Goal: Book appointment/travel/reservation

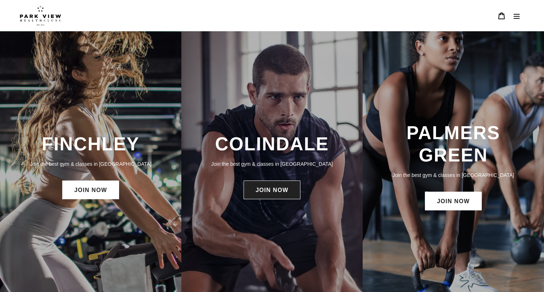
click at [272, 187] on link "JOIN NOW" at bounding box center [272, 190] width 57 height 19
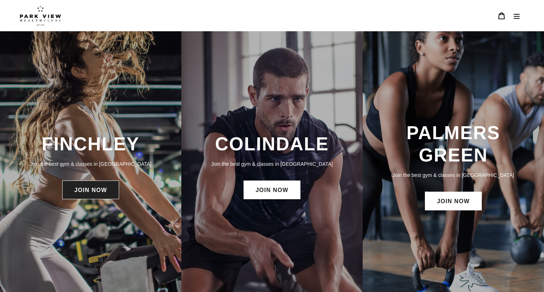
click at [102, 186] on link "JOIN NOW" at bounding box center [90, 190] width 57 height 19
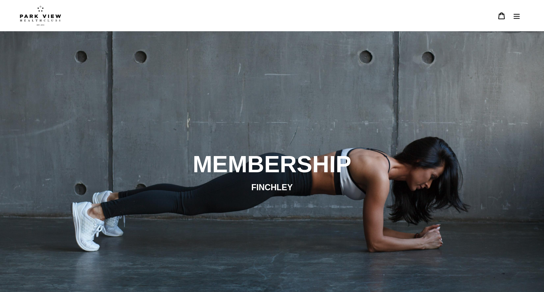
click at [522, 16] on button "Menu" at bounding box center [516, 15] width 15 height 15
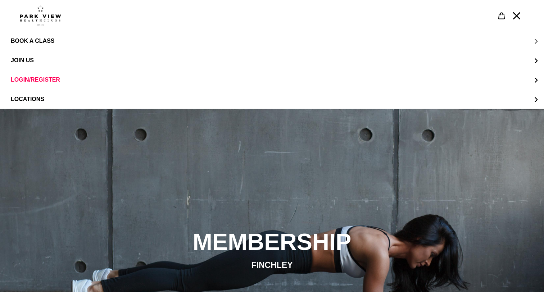
click at [27, 42] on span "BOOK A CLASS" at bounding box center [33, 41] width 44 height 6
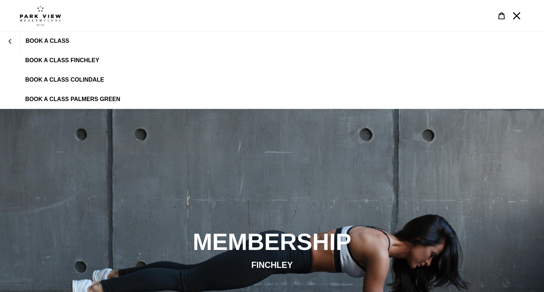
click at [48, 57] on link "BOOK A CLASS FINCHLEY" at bounding box center [272, 60] width 544 height 19
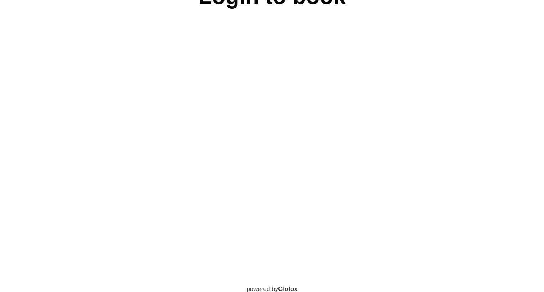
scroll to position [346, 0]
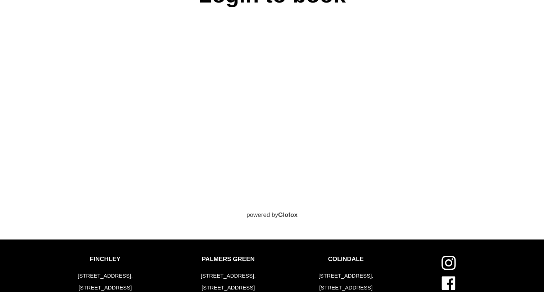
click at [66, 120] on div "Login to book powered by Glofox" at bounding box center [266, 99] width 403 height 242
click at [6, 98] on div "Login to book powered by Glofox" at bounding box center [272, 99] width 544 height 242
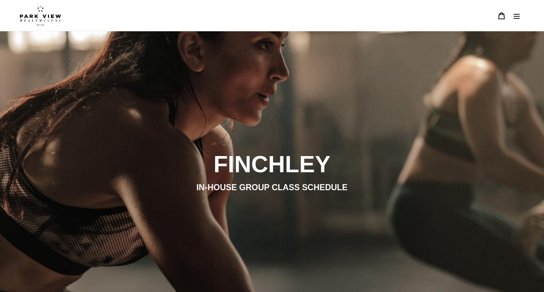
scroll to position [0, 0]
click at [42, 21] on img at bounding box center [40, 15] width 41 height 20
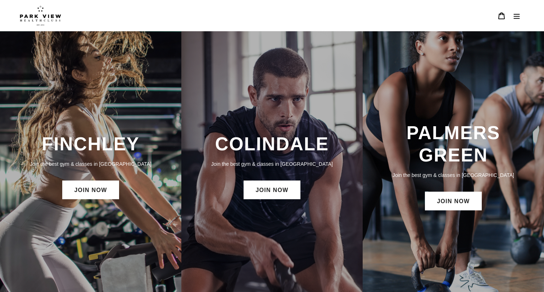
click at [45, 14] on img at bounding box center [40, 15] width 41 height 20
click at [519, 15] on icon "Menu" at bounding box center [516, 15] width 7 height 7
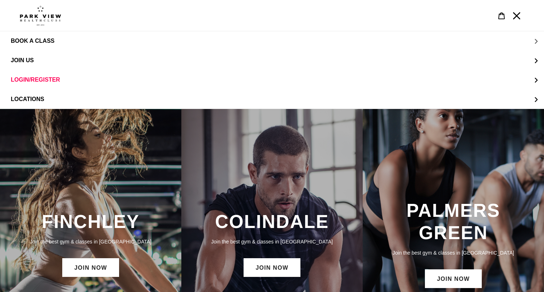
click at [24, 42] on span "BOOK A CLASS" at bounding box center [33, 41] width 44 height 6
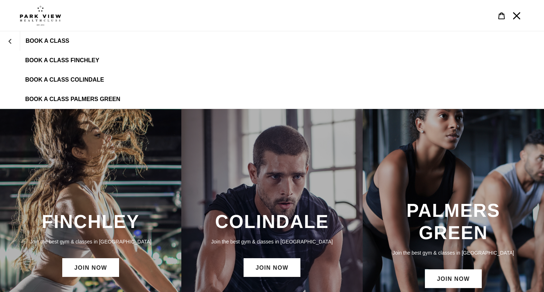
click at [80, 81] on span "BOOK A CLASS COLINDALE" at bounding box center [64, 80] width 79 height 6
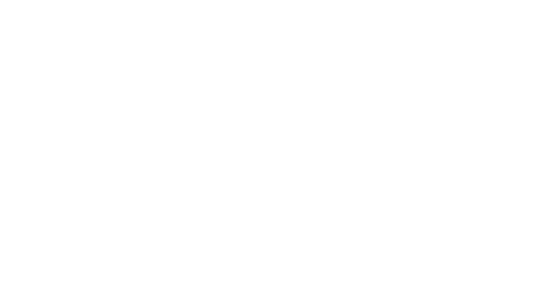
scroll to position [364, 0]
click at [51, 84] on div "Login to book powered by Glofox" at bounding box center [272, 172] width 544 height 425
